Goal: Task Accomplishment & Management: Use online tool/utility

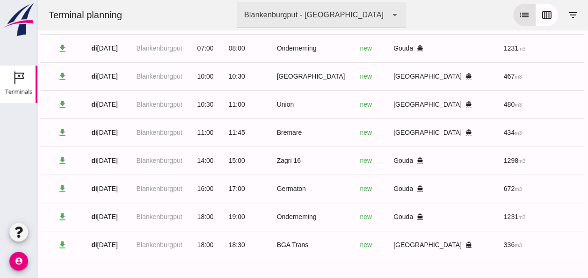
scroll to position [0, 241]
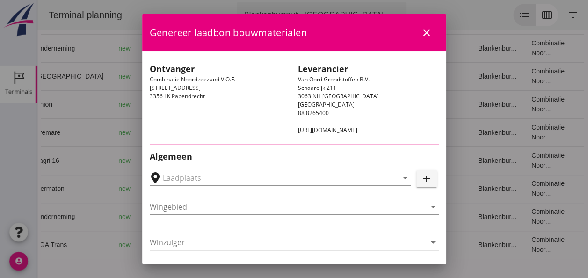
type input "[GEOGRAPHIC_DATA], [GEOGRAPHIC_DATA], [GEOGRAPHIC_DATA]"
type input "Union"
type input "[PERSON_NAME]"
type input "480"
type input "Ophoogzand (6120)"
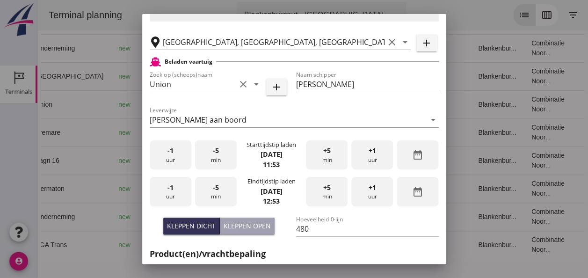
scroll to position [234, 0]
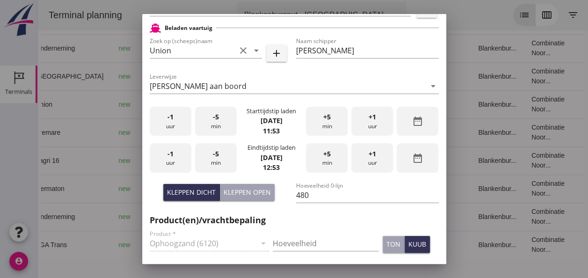
click at [218, 133] on div "-5 min" at bounding box center [216, 121] width 42 height 29
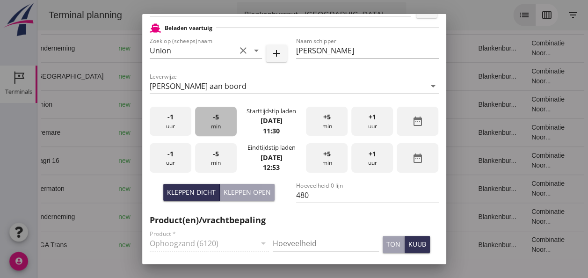
click at [218, 133] on div "-5 min" at bounding box center [216, 121] width 42 height 29
click at [169, 161] on div "-1 uur" at bounding box center [171, 157] width 42 height 29
click at [210, 160] on div "-5 min" at bounding box center [216, 157] width 42 height 29
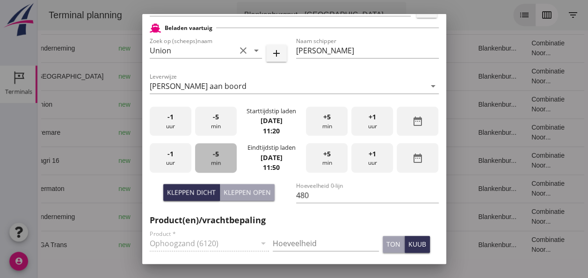
click at [210, 160] on div "-5 min" at bounding box center [216, 157] width 42 height 29
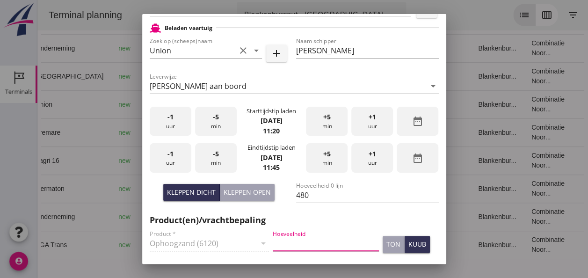
click at [300, 240] on input "Hoeveelheid" at bounding box center [326, 243] width 106 height 15
type input "480"
click at [414, 241] on div "kuub" at bounding box center [418, 244] width 18 height 10
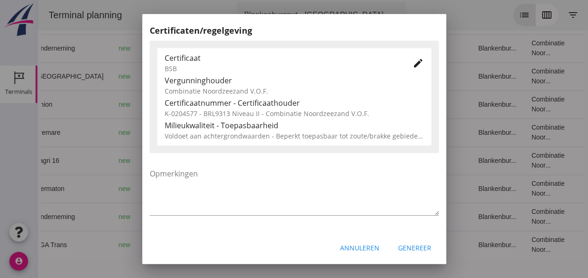
scroll to position [477, 0]
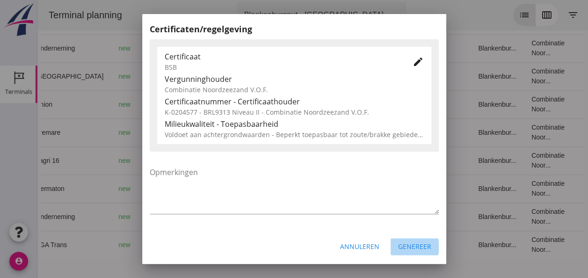
click at [407, 246] on div "Genereer" at bounding box center [414, 246] width 33 height 10
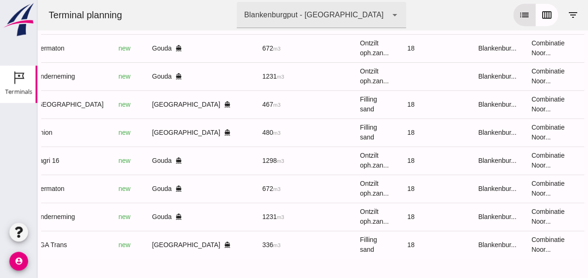
scroll to position [226, 0]
drag, startPoint x: 81, startPoint y: 156, endPoint x: 138, endPoint y: 165, distance: 57.2
click at [138, 165] on tr "download [DATE] Blankenburgput 14:00 15:00 Zagri 16 new Gouda directions_boat 1…" at bounding box center [216, 160] width 833 height 28
drag, startPoint x: 138, startPoint y: 165, endPoint x: 192, endPoint y: 193, distance: 61.3
click at [238, 193] on td at bounding box center [246, 189] width 17 height 28
